Goal: Navigation & Orientation: Find specific page/section

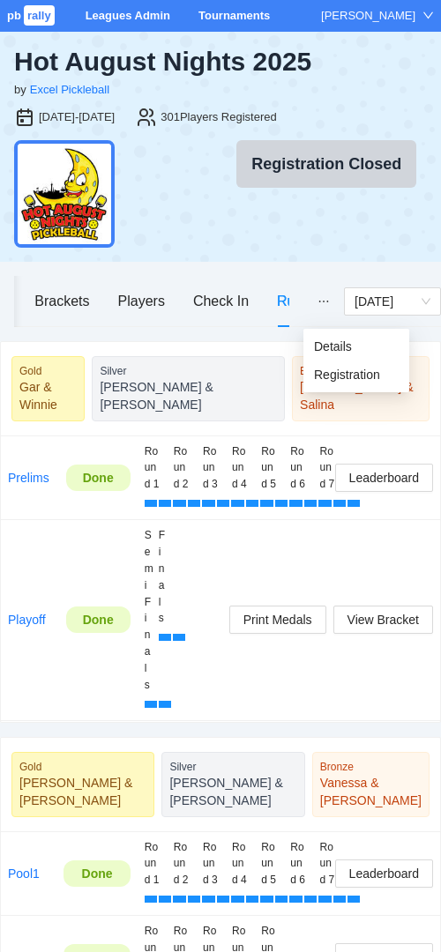
click at [337, 303] on button "button" at bounding box center [323, 301] width 41 height 50
click at [333, 348] on span "Details" at bounding box center [356, 346] width 85 height 19
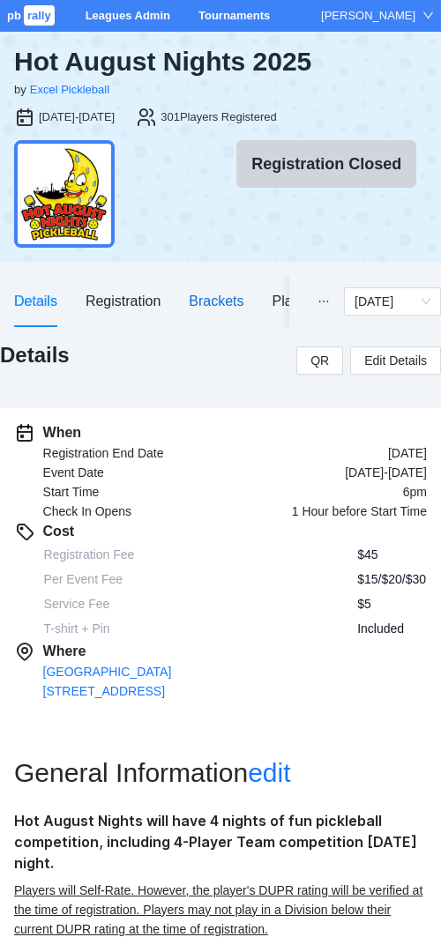
click at [232, 298] on div "Brackets" at bounding box center [216, 301] width 55 height 22
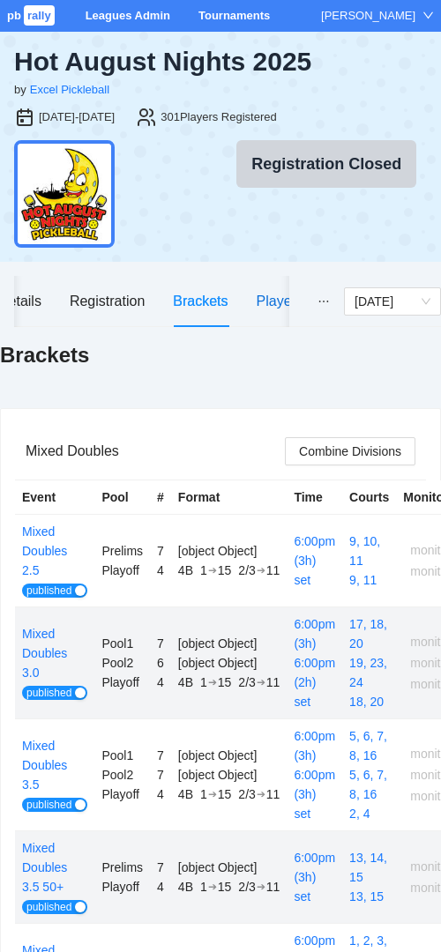
click at [278, 297] on div "Players" at bounding box center [280, 301] width 47 height 22
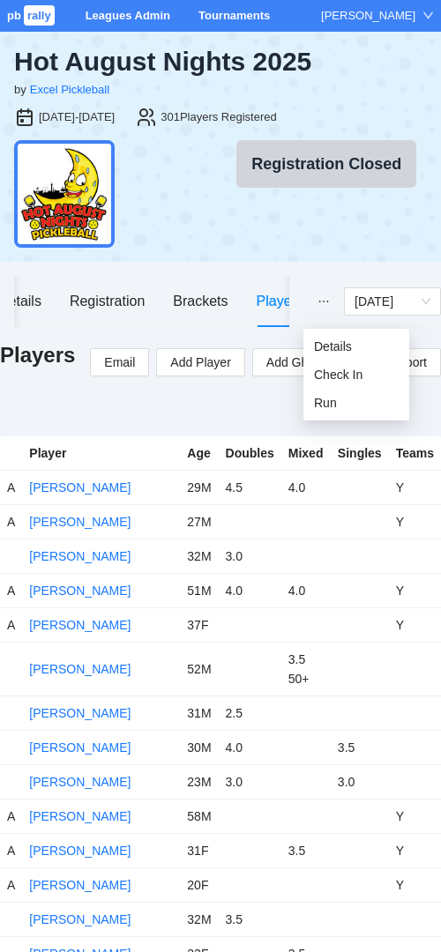
click at [324, 302] on icon "ellipsis" at bounding box center [323, 301] width 12 height 12
click at [330, 398] on span "Run" at bounding box center [356, 402] width 85 height 19
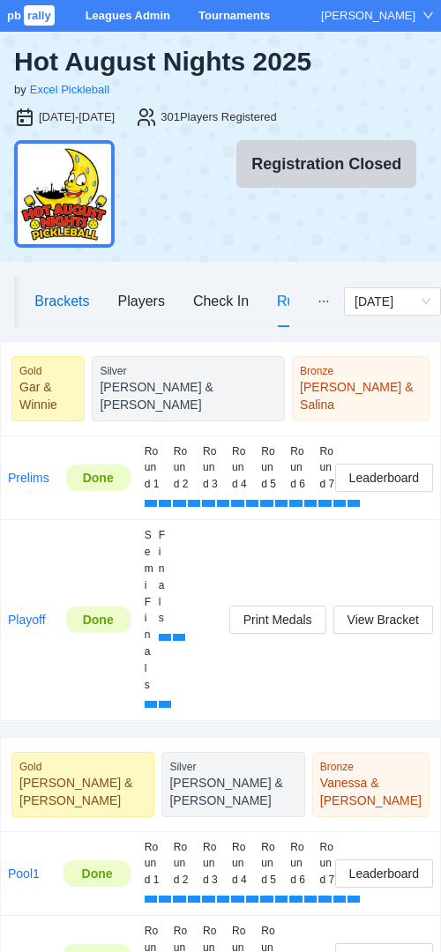
click at [78, 303] on div "Brackets" at bounding box center [61, 301] width 55 height 22
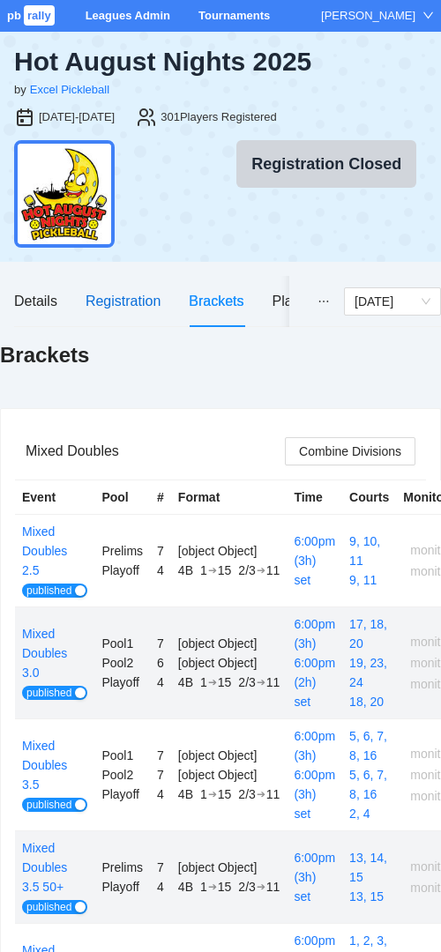
click at [126, 307] on div "Registration" at bounding box center [123, 301] width 75 height 22
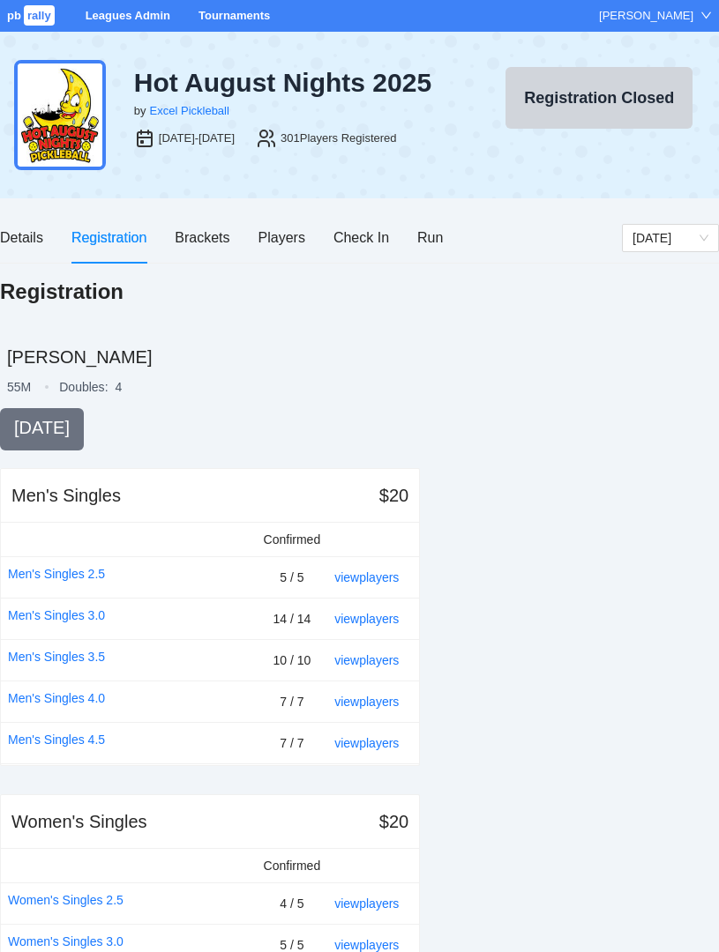
click at [645, 19] on div "[PERSON_NAME]" at bounding box center [646, 16] width 94 height 18
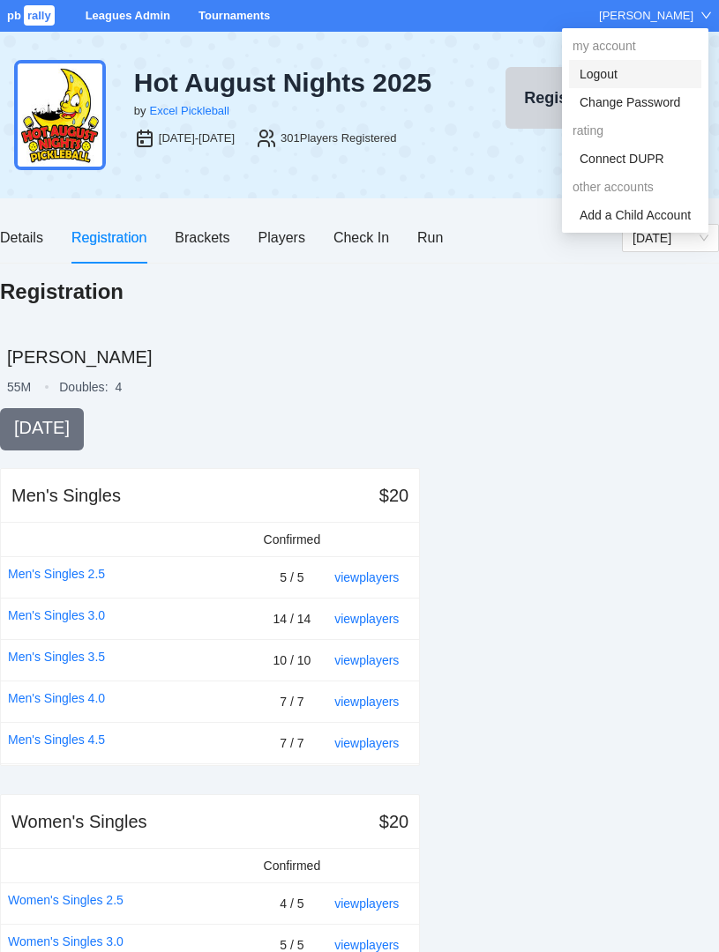
click at [609, 71] on link "Logout" at bounding box center [598, 74] width 38 height 14
